Goal: Task Accomplishment & Management: Manage account settings

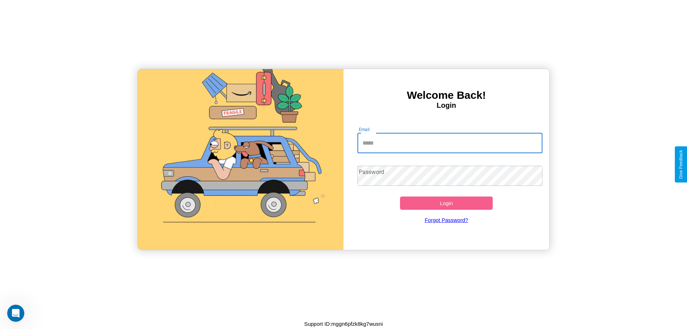
click at [450, 143] on input "Email" at bounding box center [449, 143] width 185 height 20
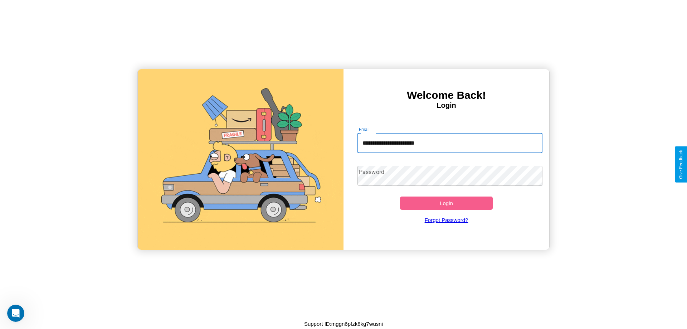
type input "**********"
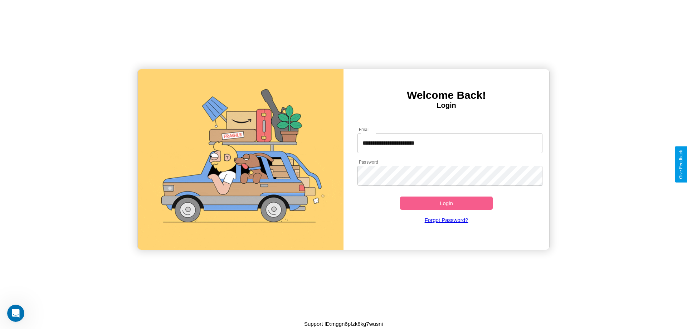
click at [446, 203] on button "Login" at bounding box center [446, 202] width 93 height 13
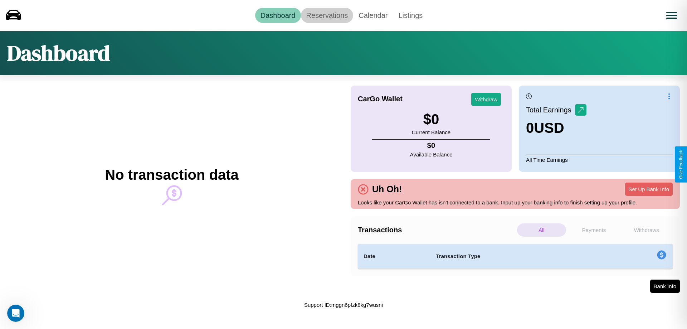
click at [326, 15] on link "Reservations" at bounding box center [327, 15] width 53 height 15
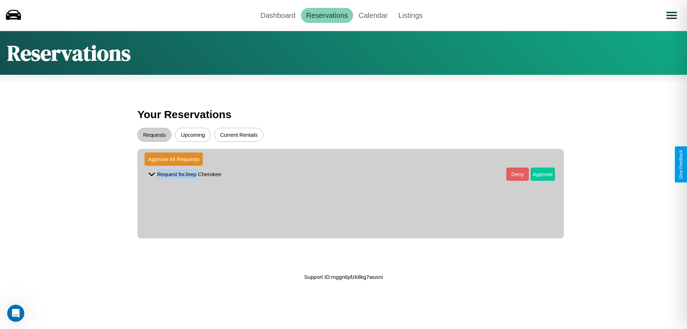
click at [537, 174] on button "Approve" at bounding box center [542, 173] width 24 height 13
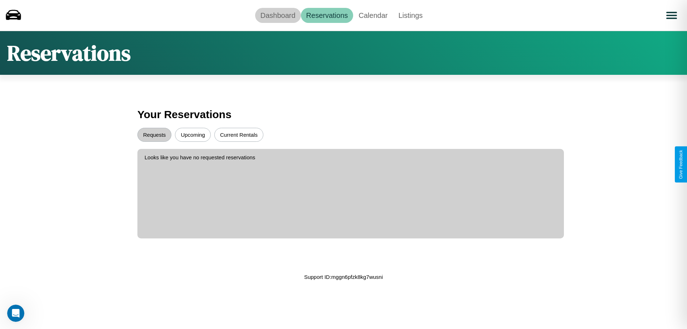
click at [277, 15] on link "Dashboard" at bounding box center [278, 15] width 46 height 15
